Goal: Information Seeking & Learning: Learn about a topic

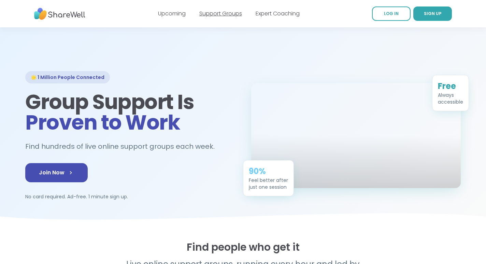
click at [218, 16] on link "Support Groups" at bounding box center [220, 14] width 43 height 8
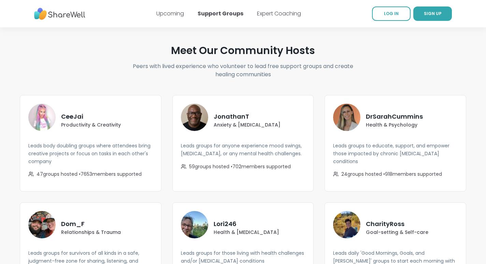
scroll to position [1142, 0]
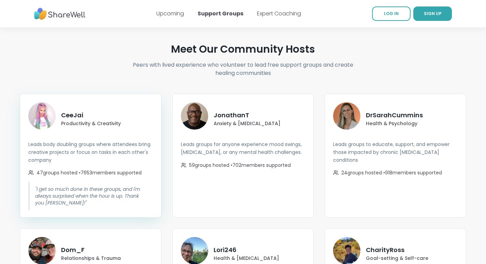
click at [53, 105] on img at bounding box center [41, 115] width 27 height 27
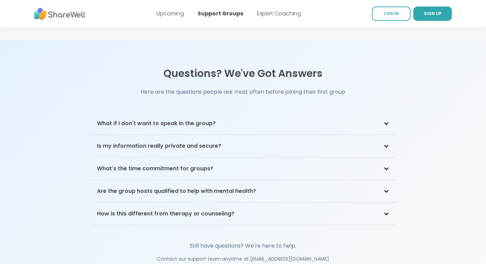
scroll to position [1446, 0]
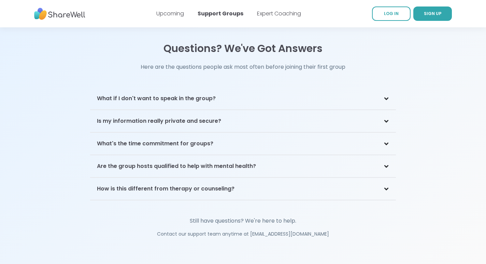
click at [124, 94] on h3 "What if I don't want to speak in the group?" at bounding box center [156, 98] width 119 height 8
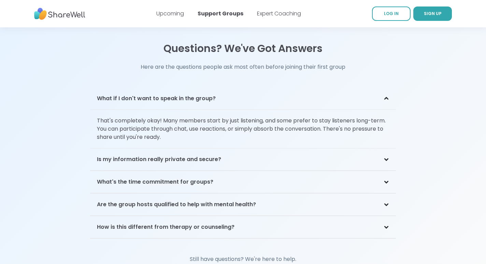
click at [124, 94] on h3 "What if I don't want to speak in the group?" at bounding box center [156, 98] width 119 height 8
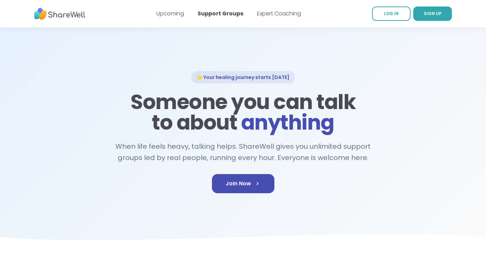
scroll to position [0, 0]
click at [281, 15] on link "Expert Coaching" at bounding box center [279, 14] width 44 height 8
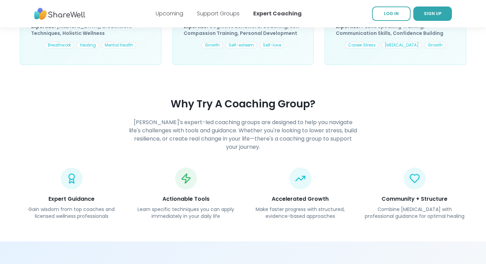
scroll to position [595, 0]
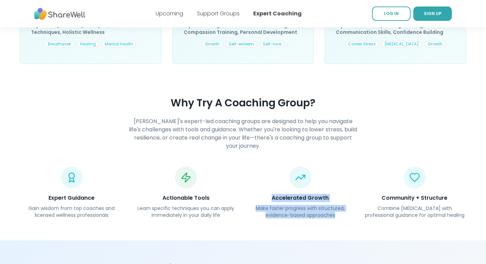
drag, startPoint x: 273, startPoint y: 171, endPoint x: 352, endPoint y: 190, distance: 81.3
click at [352, 190] on div "Expert Guidance Gain wisdom from top coaches and licensed wellness professional…" at bounding box center [243, 192] width 447 height 52
copy div "Accelerated Growth Make faster progress with structured, evidence-based approac…"
click at [275, 166] on div "Accelerated Growth Make faster progress with structured, evidence-based approac…" at bounding box center [300, 192] width 103 height 52
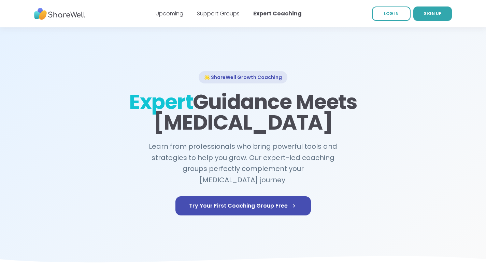
scroll to position [0, 0]
